Goal: Information Seeking & Learning: Learn about a topic

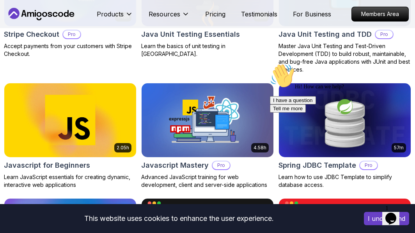
scroll to position [1412, 0]
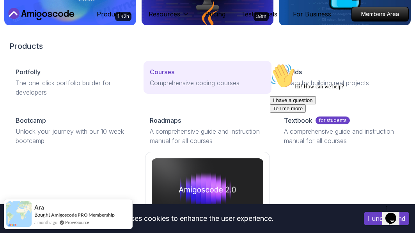
click at [165, 75] on p "Courses" at bounding box center [162, 71] width 25 height 9
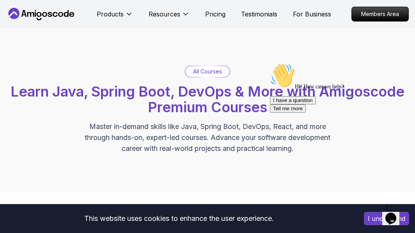
click at [270, 63] on icon "Chat attention grabber" at bounding box center [270, 63] width 0 height 0
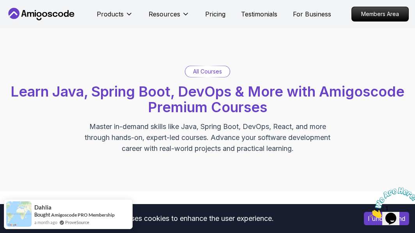
click at [370, 212] on icon "Close" at bounding box center [370, 215] width 0 height 7
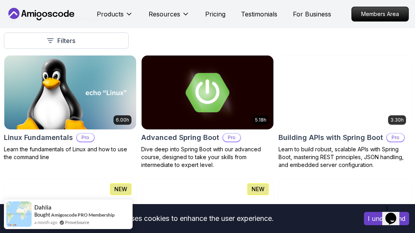
scroll to position [219, 0]
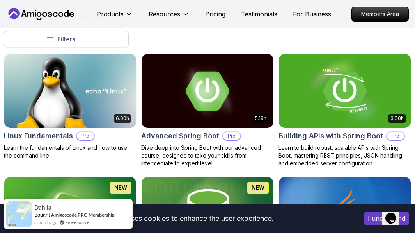
click at [68, 39] on p "Filters" at bounding box center [66, 38] width 18 height 9
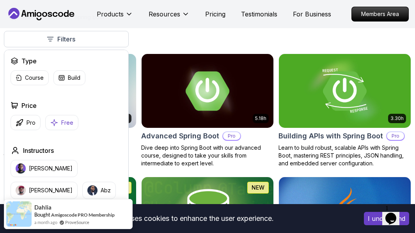
click at [63, 122] on p "Free" at bounding box center [67, 123] width 12 height 8
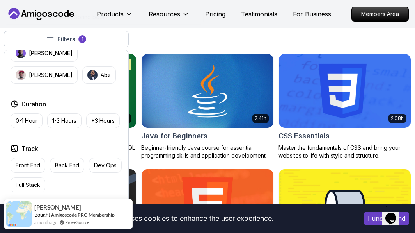
scroll to position [175, 0]
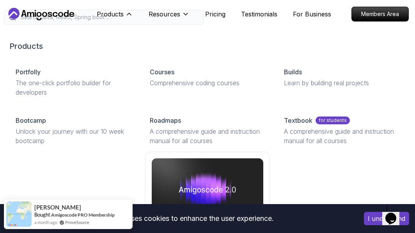
click at [163, 41] on h2 "Products" at bounding box center [207, 46] width 396 height 11
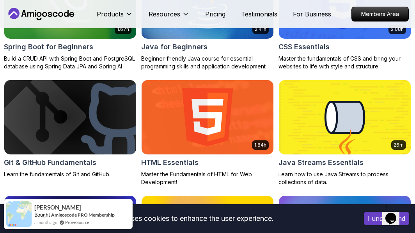
scroll to position [304, 0]
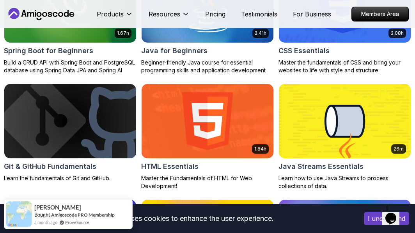
click at [63, 116] on img at bounding box center [70, 121] width 138 height 78
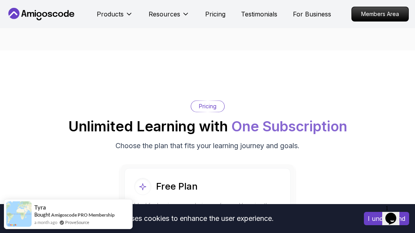
scroll to position [1470, 0]
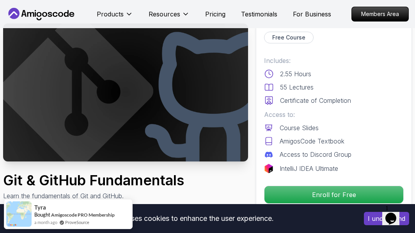
click at [50, 17] on icon at bounding box center [41, 14] width 70 height 12
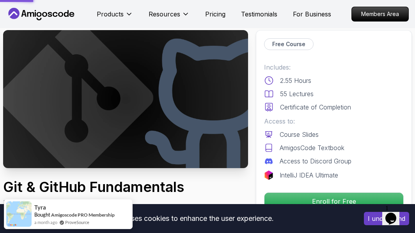
scroll to position [1, 0]
